Goal: Find specific page/section: Find specific page/section

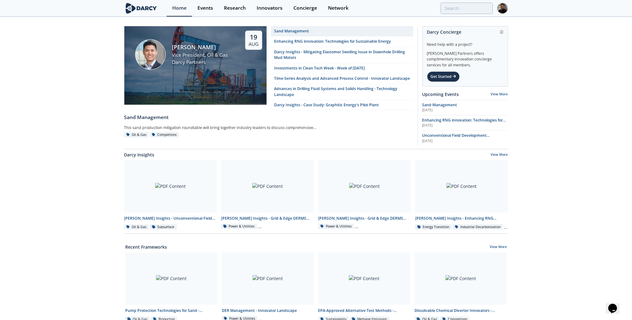
click at [199, 11] on div "Events" at bounding box center [205, 8] width 16 height 5
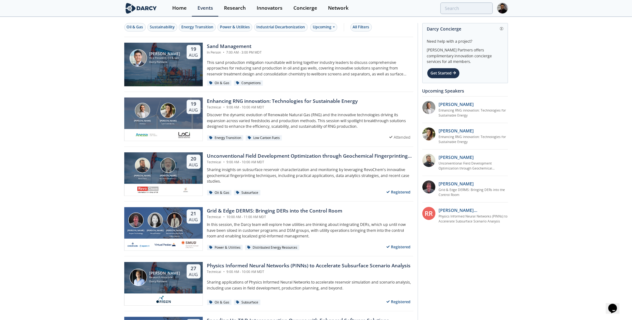
click at [137, 22] on div "Oil & Gas Sustainability Energy Transition Power & Utilities Industrial Decarbo…" at bounding box center [268, 27] width 289 height 20
click at [136, 25] on div "Oil & Gas" at bounding box center [135, 27] width 16 height 6
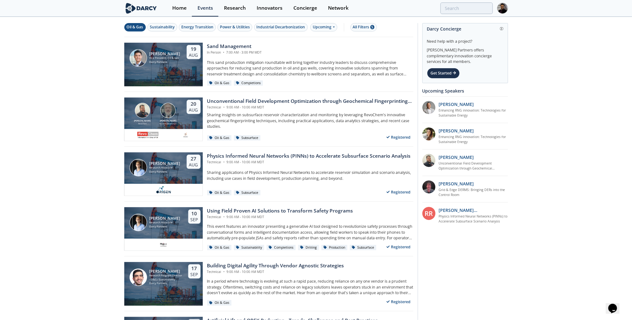
click at [339, 25] on div "Oil & Gas Sustainability Energy Transition Power & Utilities Industrial Decarbo…" at bounding box center [267, 27] width 287 height 8
click at [325, 28] on div "Upcoming" at bounding box center [323, 27] width 27 height 8
click at [317, 47] on div "Past" at bounding box center [330, 47] width 39 height 10
